Goal: Task Accomplishment & Management: Manage account settings

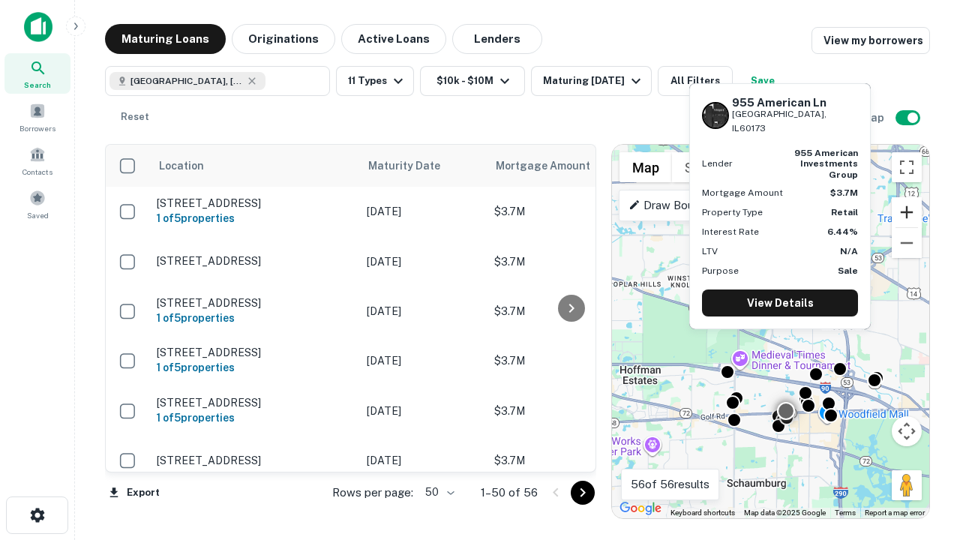
click at [906, 212] on button "Zoom in" at bounding box center [906, 212] width 30 height 30
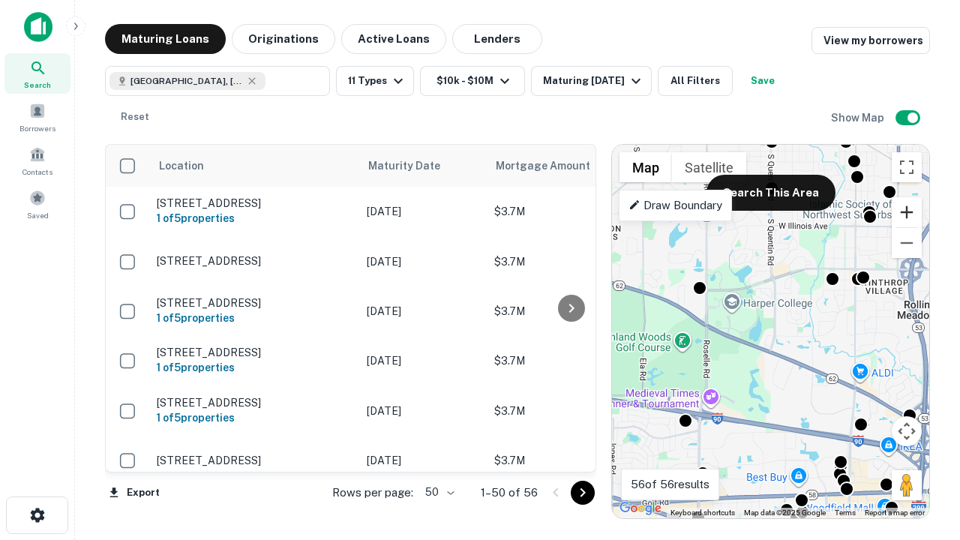
click at [906, 212] on button "Zoom in" at bounding box center [906, 212] width 30 height 30
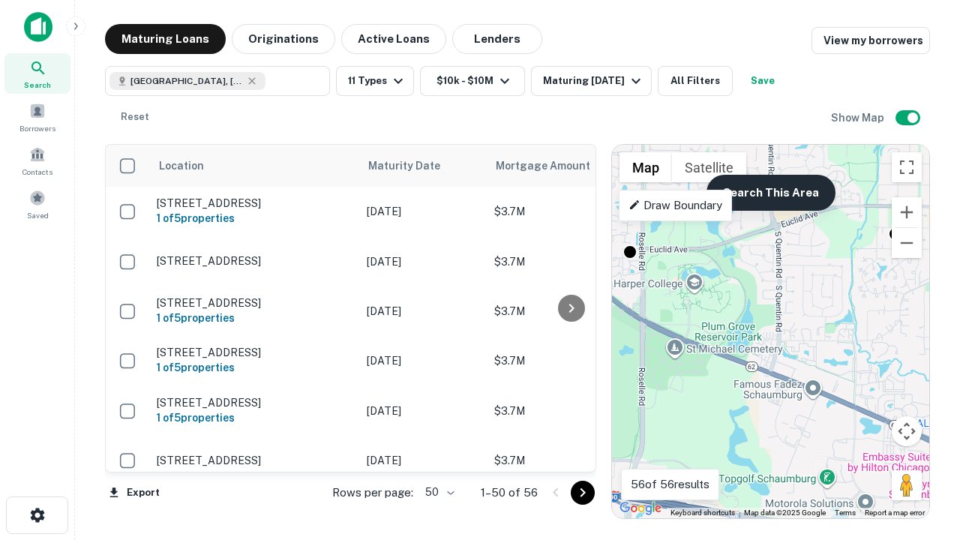
click at [770, 193] on button "Search This Area" at bounding box center [770, 193] width 129 height 36
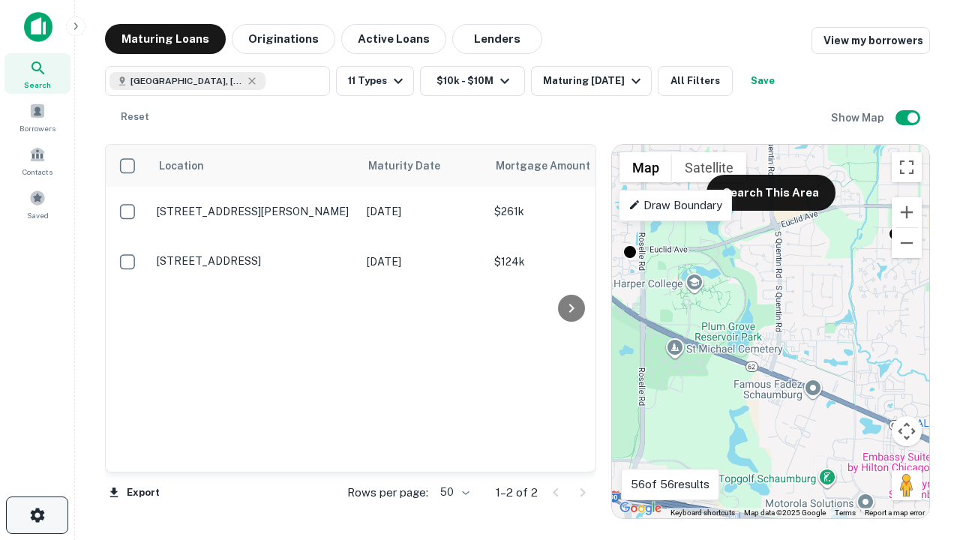
click at [37, 515] on icon "button" at bounding box center [37, 515] width 18 height 18
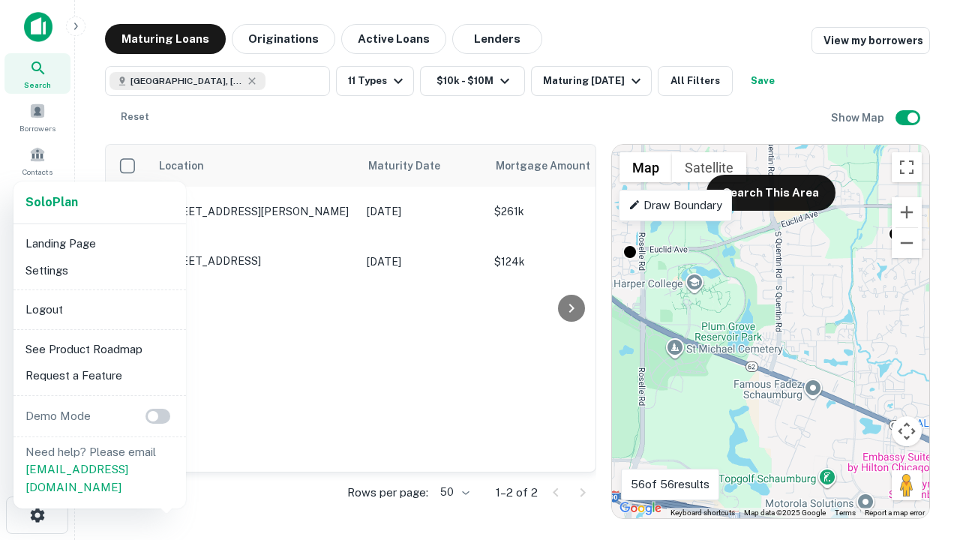
click at [99, 309] on li "Logout" at bounding box center [99, 309] width 160 height 27
